Goal: Task Accomplishment & Management: Manage account settings

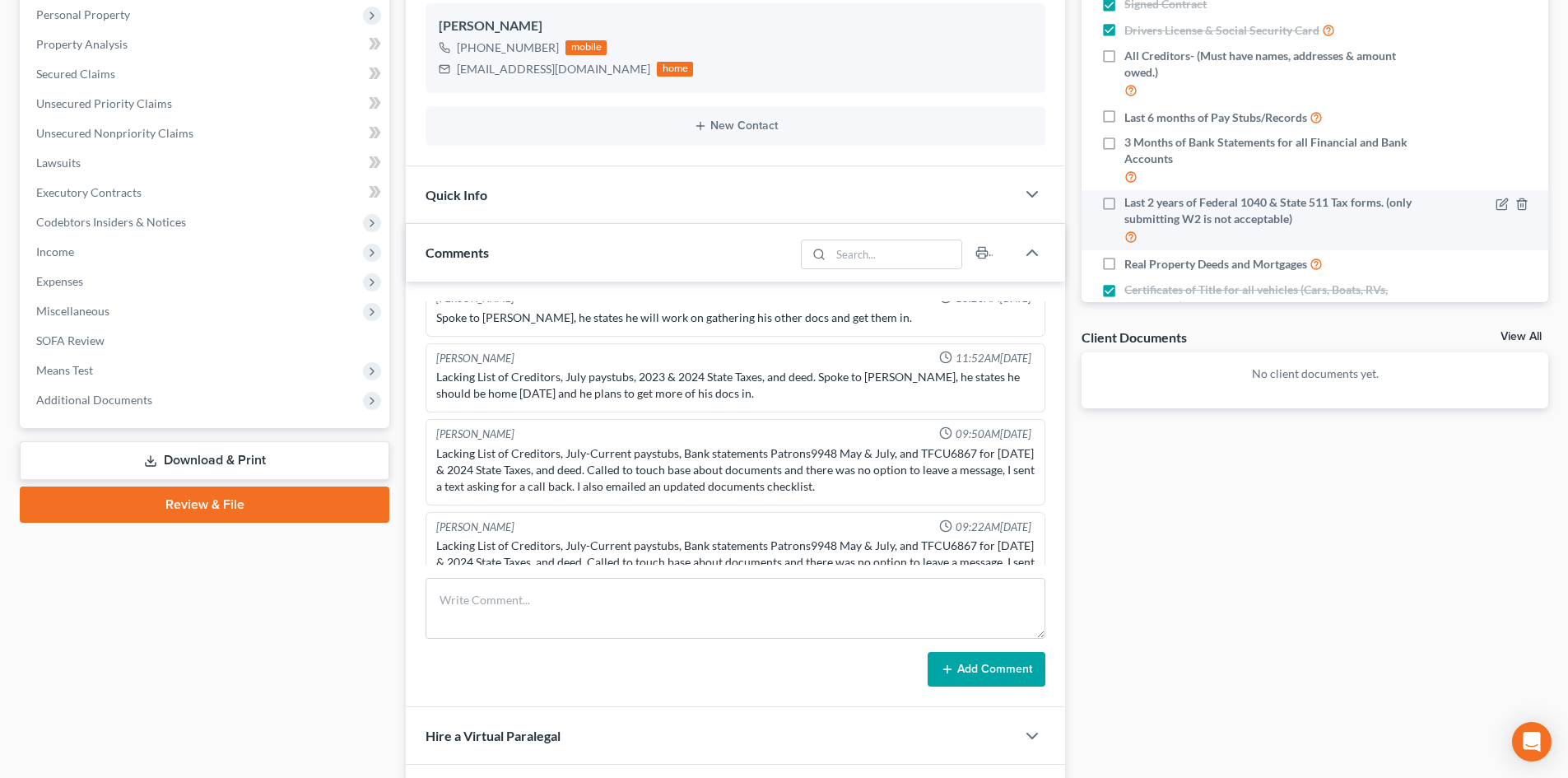
scroll to position [126, 0]
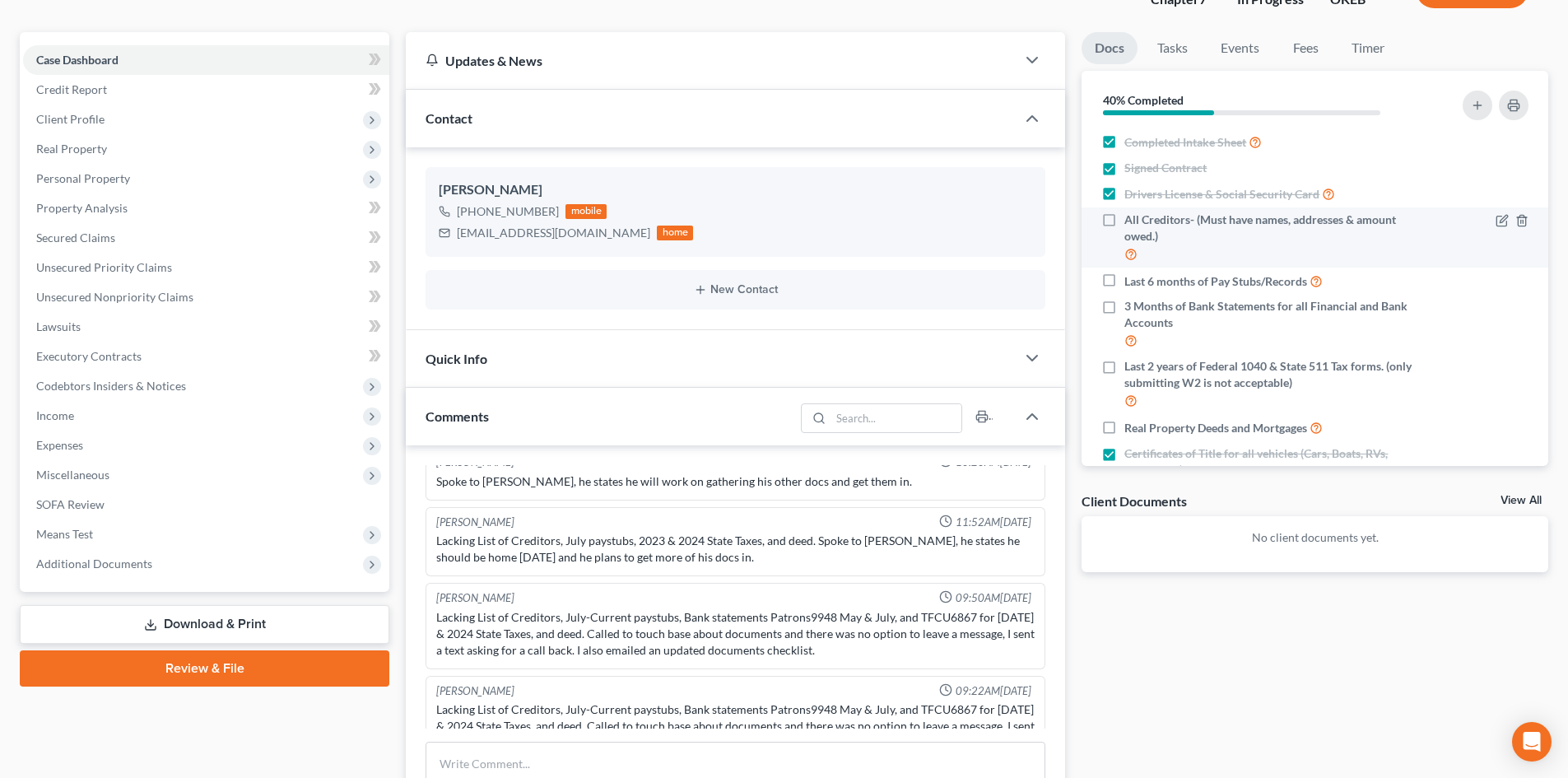
click at [1125, 223] on label "All Creditors- (Must have names, addresses & amount owed.)" at bounding box center [1271, 238] width 293 height 52
click at [1131, 223] on input "All Creditors- (Must have names, addresses & amount owed.)" at bounding box center [1136, 217] width 11 height 11
checkbox input "true"
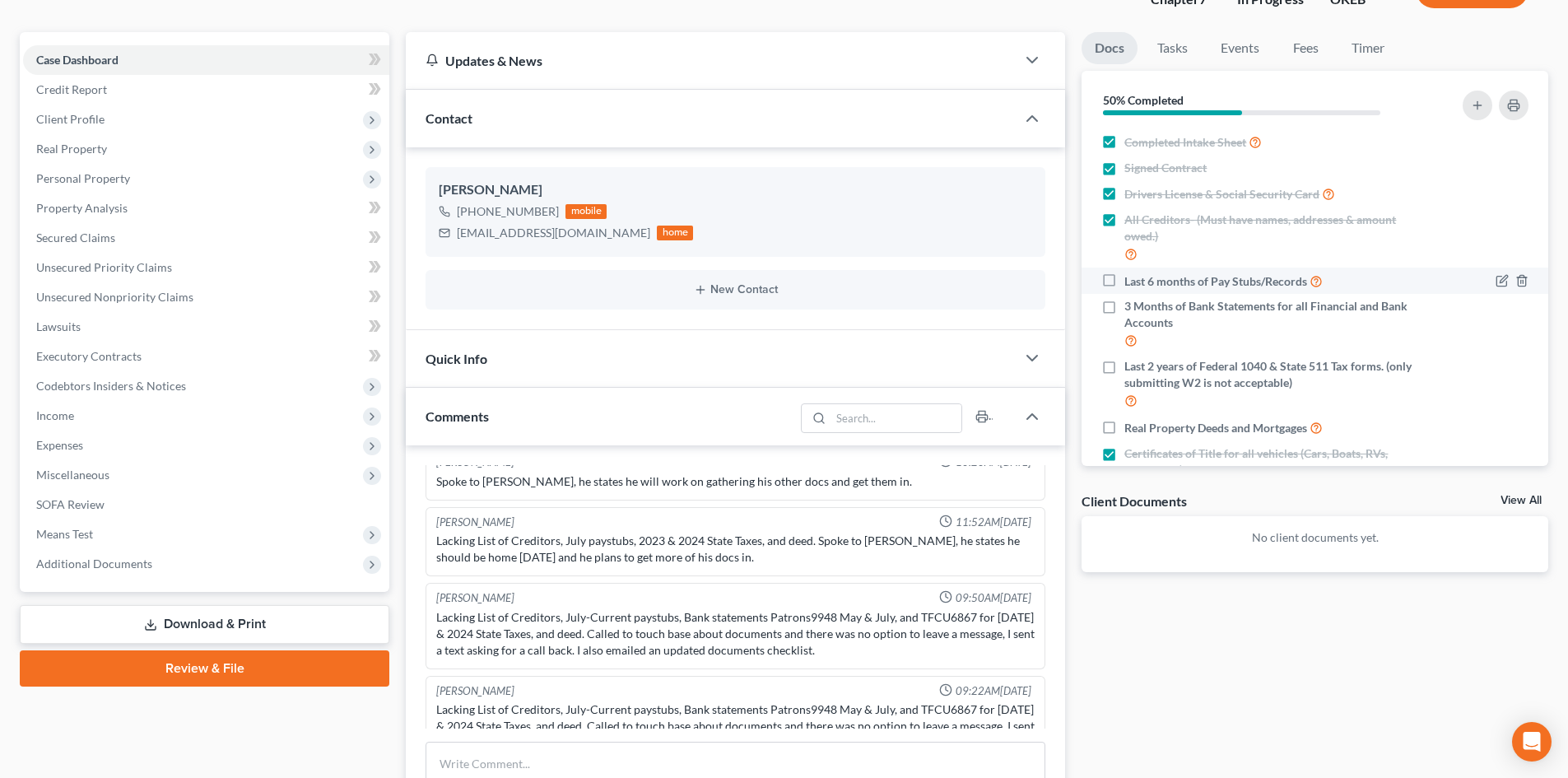
click at [1125, 281] on label "Last 6 months of Pay Stubs/Records" at bounding box center [1224, 281] width 198 height 19
click at [1131, 281] on input "Last 6 months of Pay Stubs/Records" at bounding box center [1136, 276] width 11 height 11
checkbox input "true"
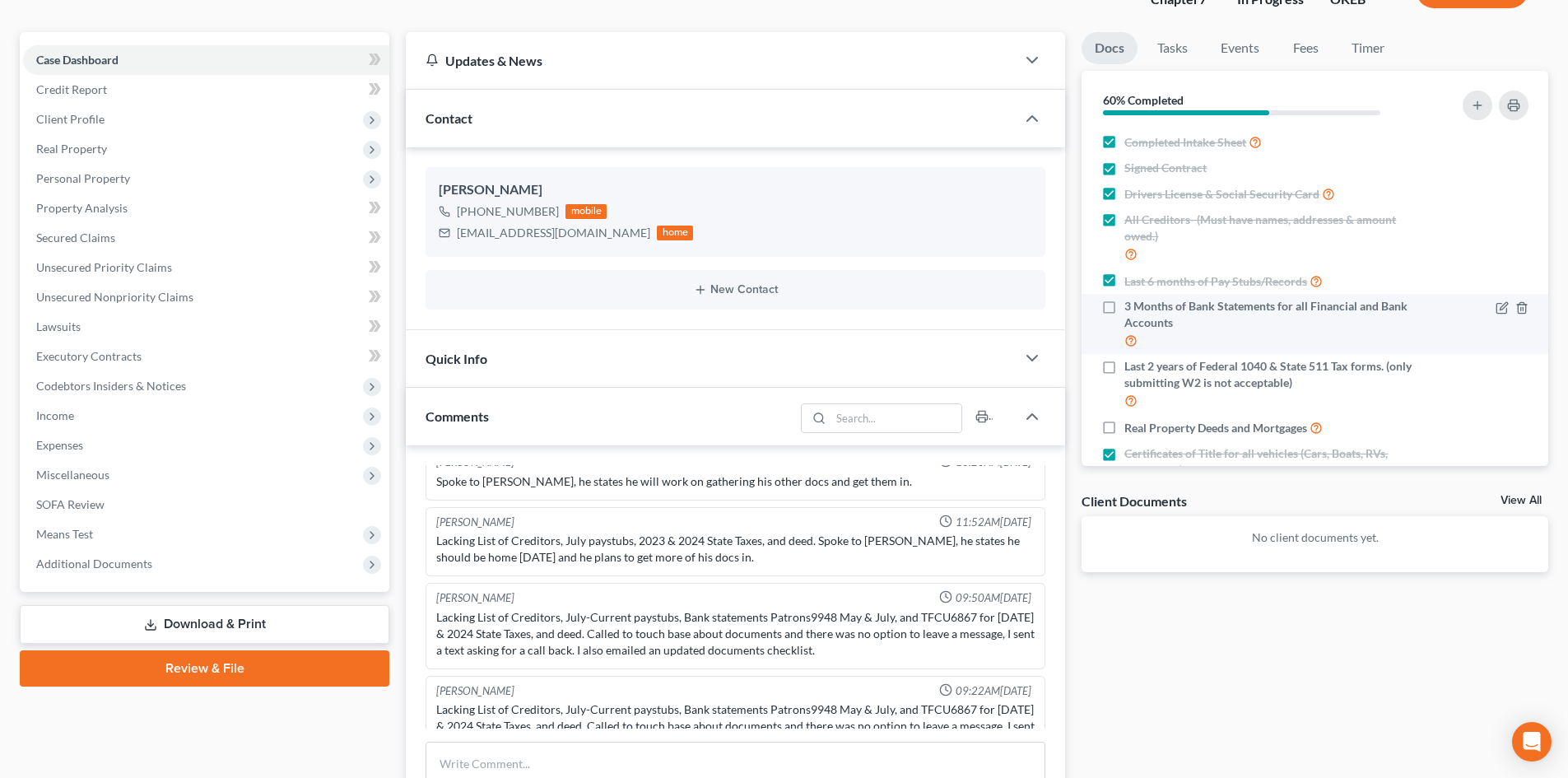
click at [1125, 308] on label "3 Months of Bank Statements for all Financial and Bank Accounts" at bounding box center [1271, 324] width 293 height 52
click at [1131, 308] on input "3 Months of Bank Statements for all Financial and Bank Accounts" at bounding box center [1136, 303] width 11 height 11
checkbox input "true"
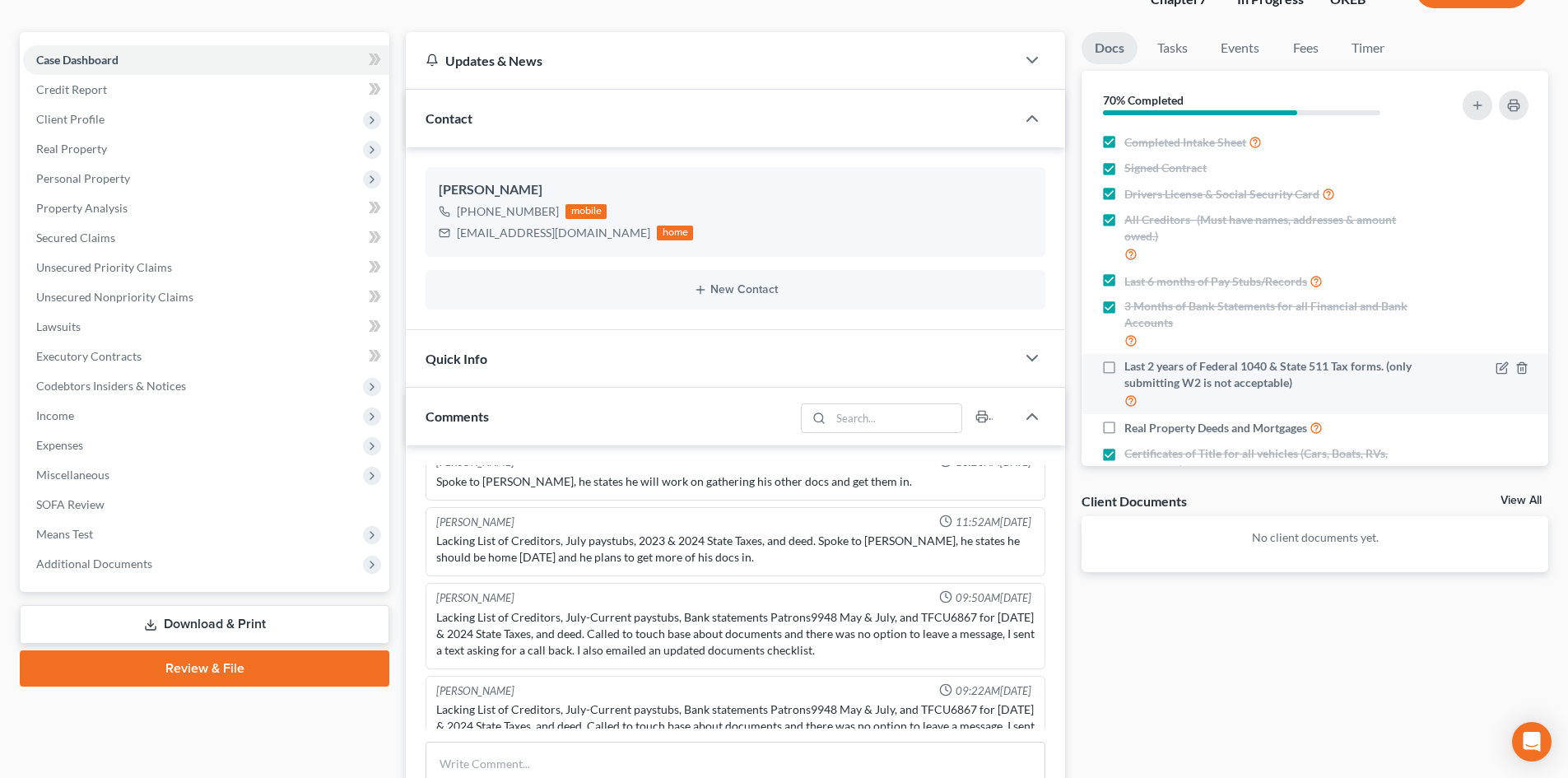
click at [1125, 365] on label "Last 2 years of Federal 1040 & State 511 Tax forms. (only submitting W2 is not …" at bounding box center [1271, 384] width 293 height 52
click at [1131, 365] on input "Last 2 years of Federal 1040 & State 511 Tax forms. (only submitting W2 is not …" at bounding box center [1136, 363] width 11 height 11
checkbox input "true"
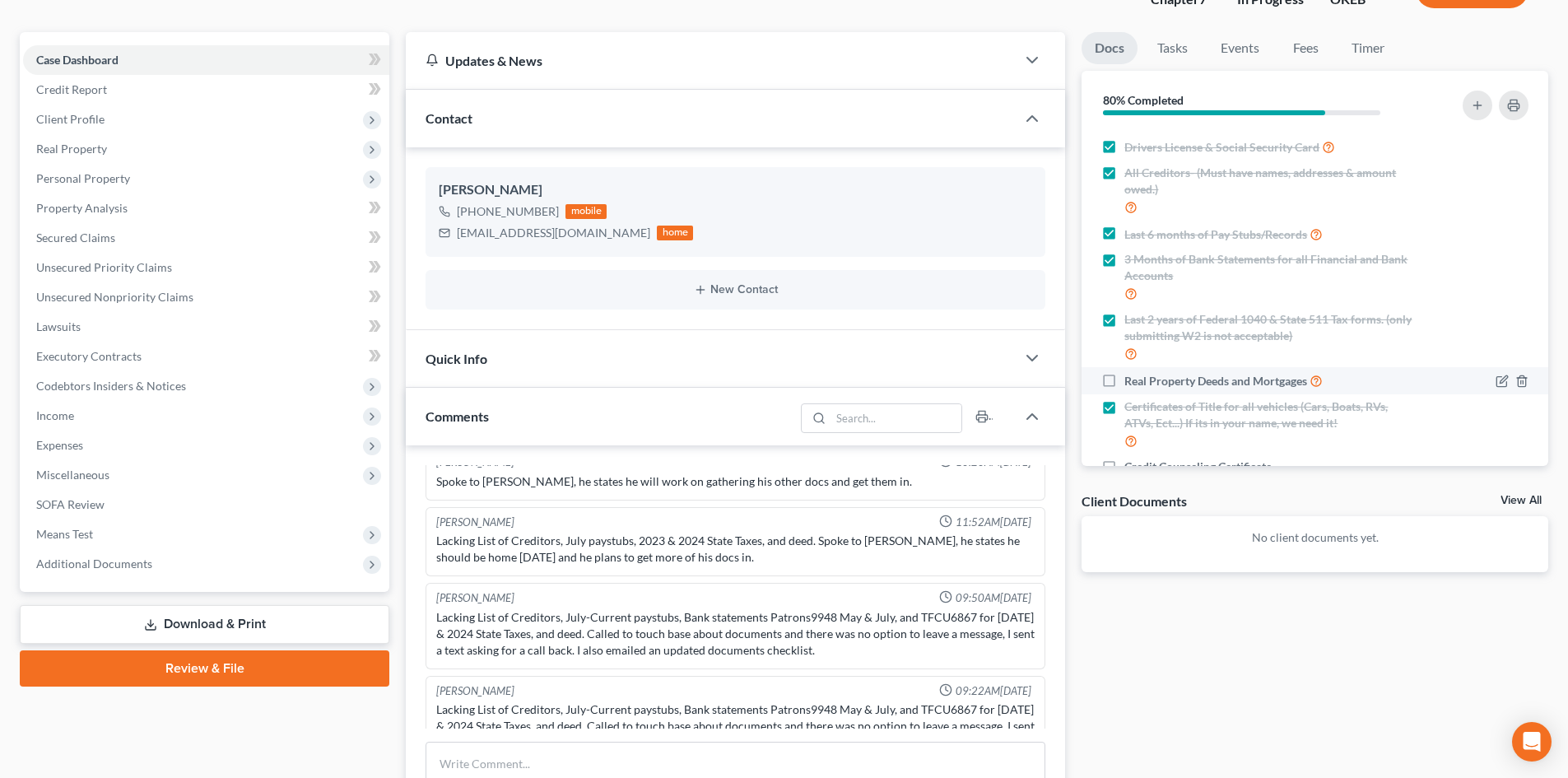
scroll to position [87, 0]
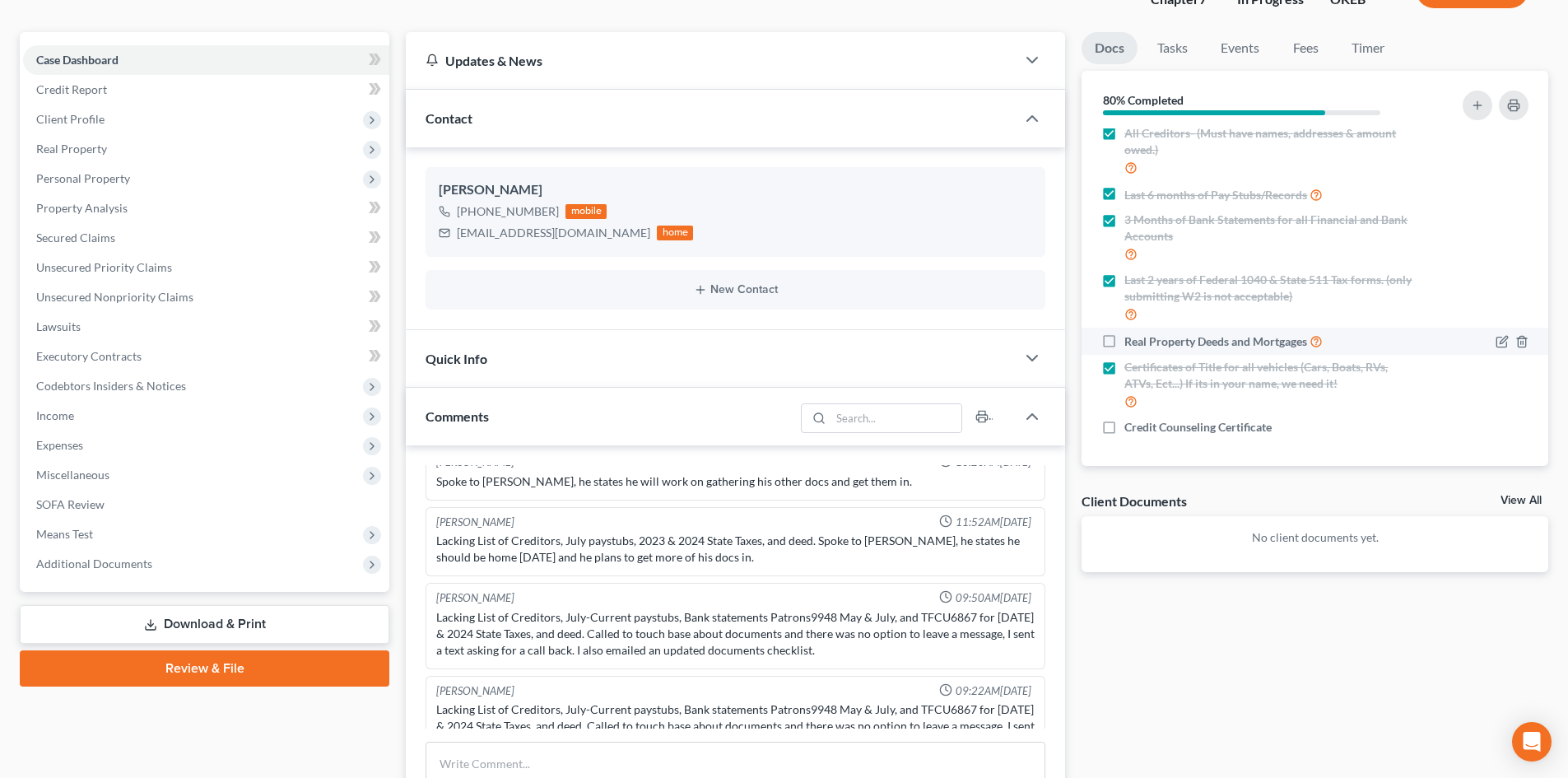
click at [1125, 342] on label "Real Property Deeds and Mortgages" at bounding box center [1224, 341] width 198 height 19
click at [1131, 342] on input "Real Property Deeds and Mortgages" at bounding box center [1136, 337] width 11 height 11
checkbox input "true"
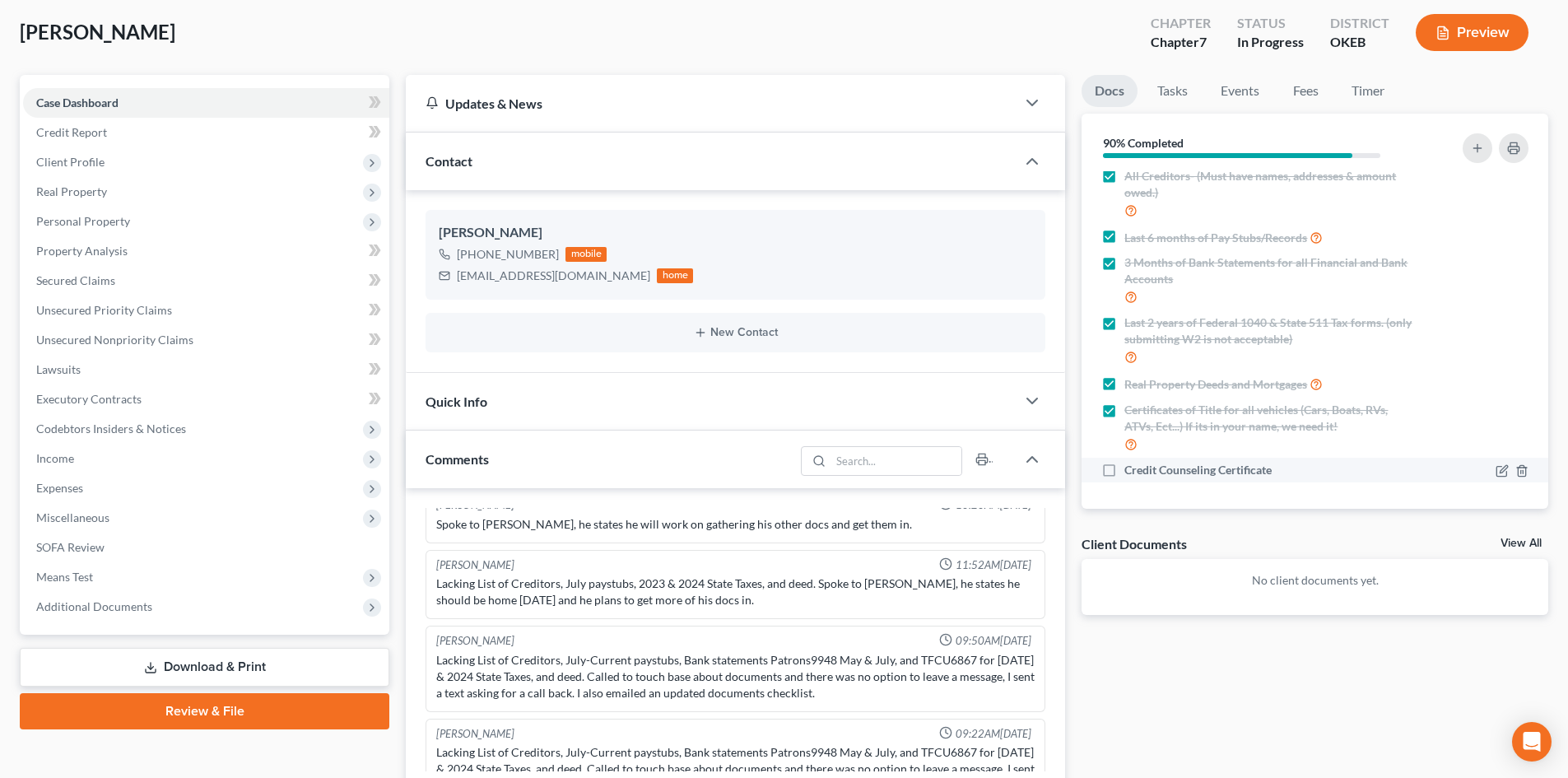
scroll to position [0, 0]
